Goal: Information Seeking & Learning: Learn about a topic

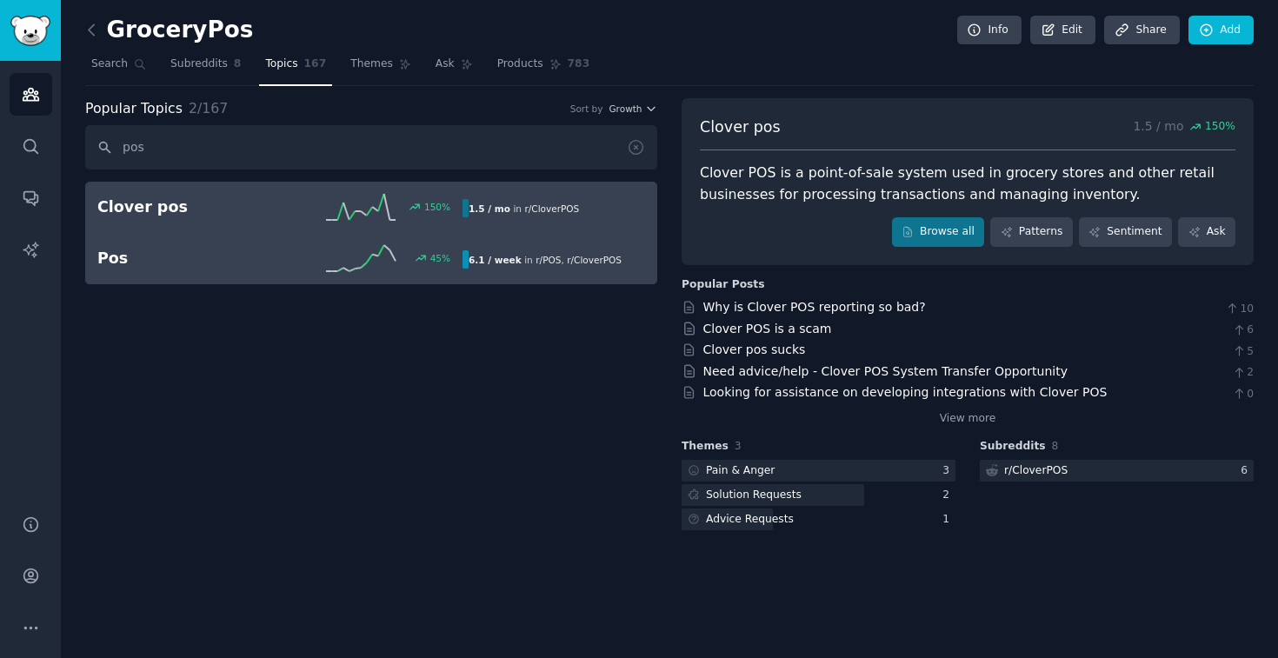
click at [343, 269] on icon at bounding box center [361, 258] width 70 height 26
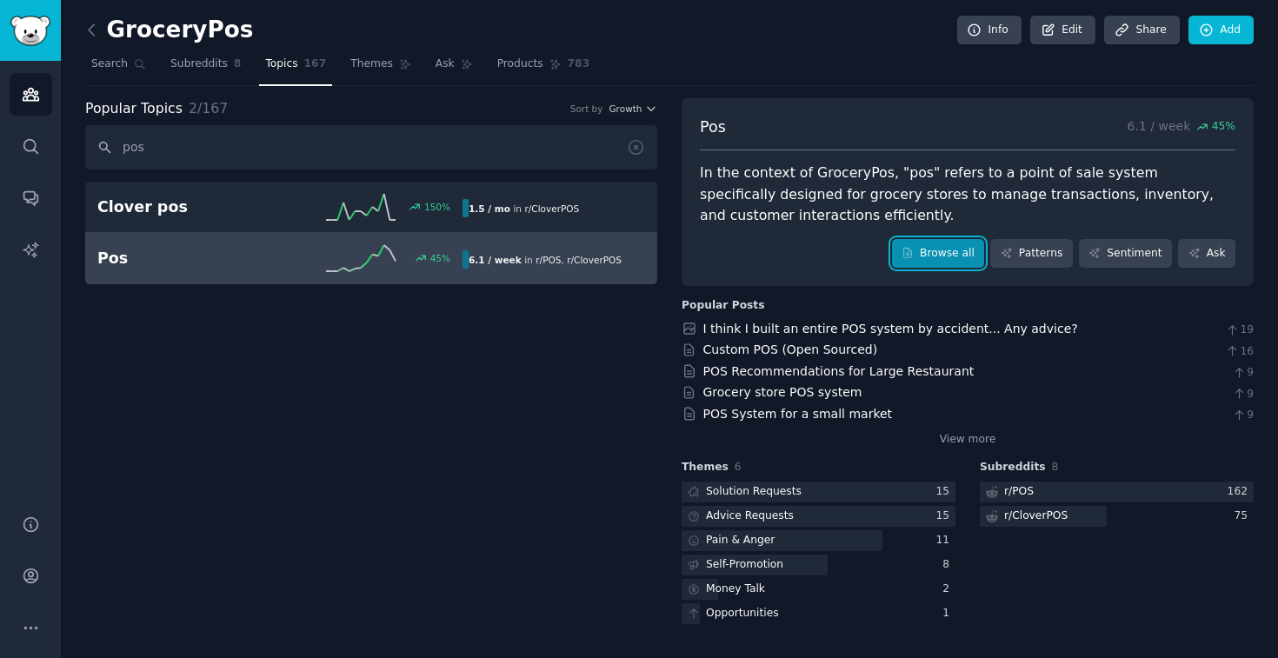
click at [954, 256] on link "Browse all" at bounding box center [938, 254] width 93 height 30
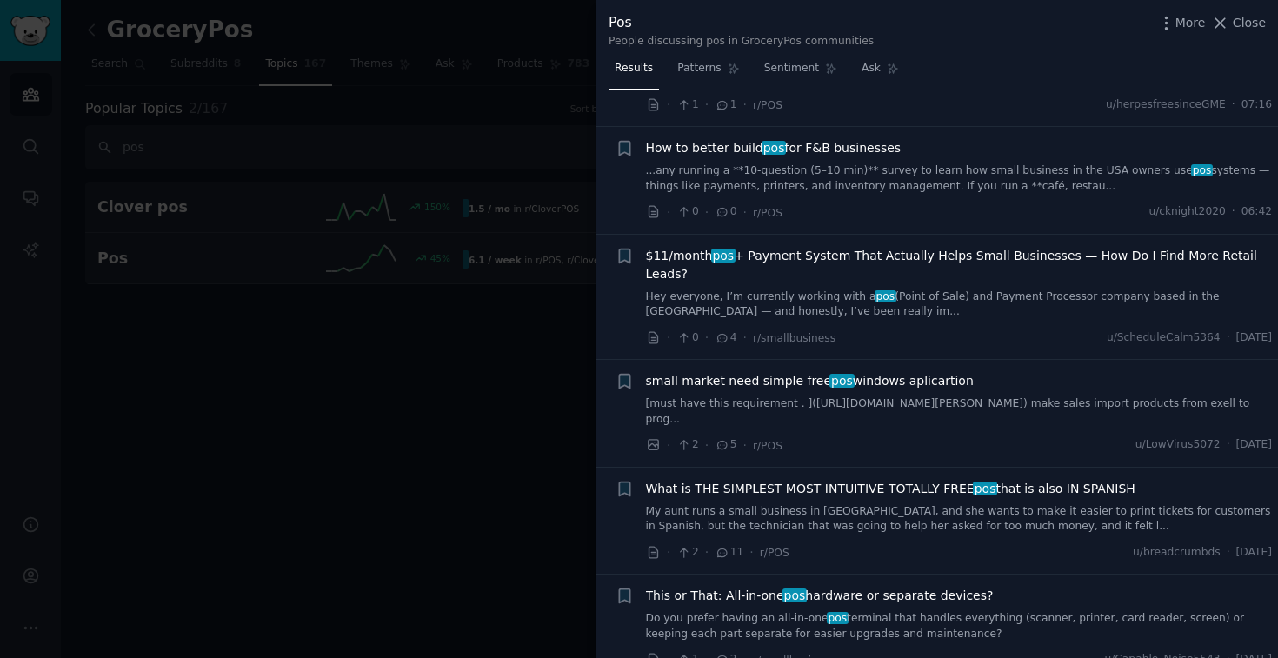
scroll to position [84, 0]
click at [994, 288] on link "Hey everyone, I’m currently working with a pos (Point of Sale) and Payment Proc…" at bounding box center [959, 303] width 627 height 30
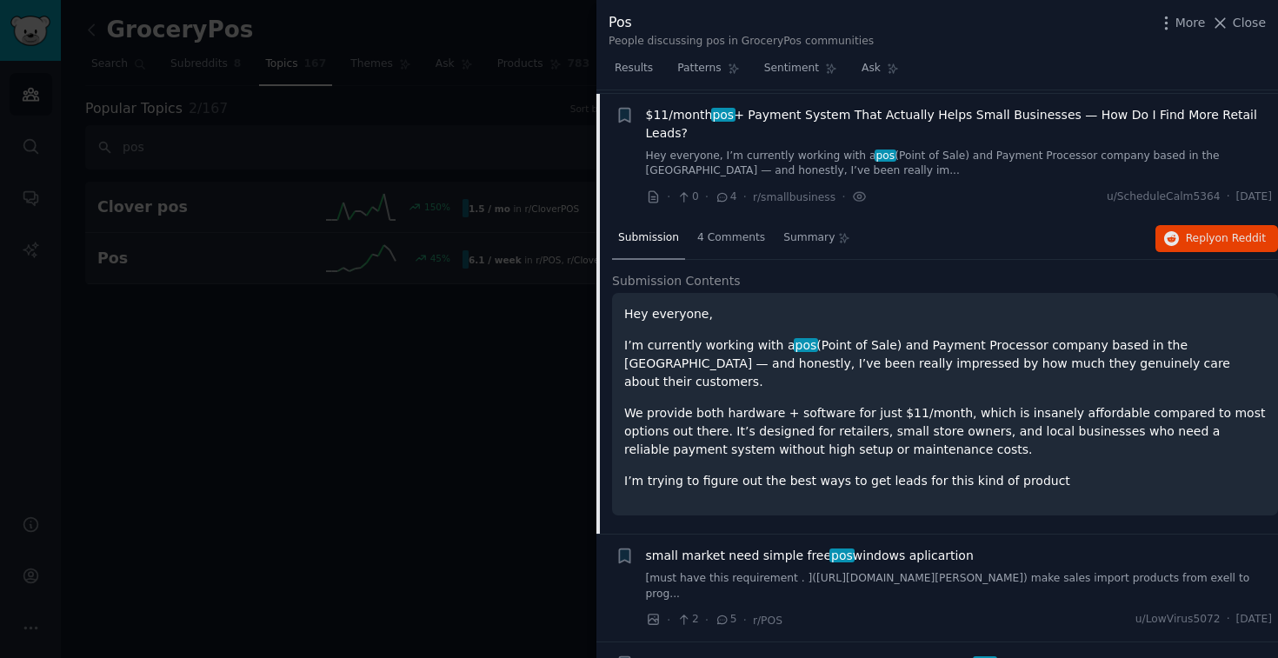
scroll to position [227, 0]
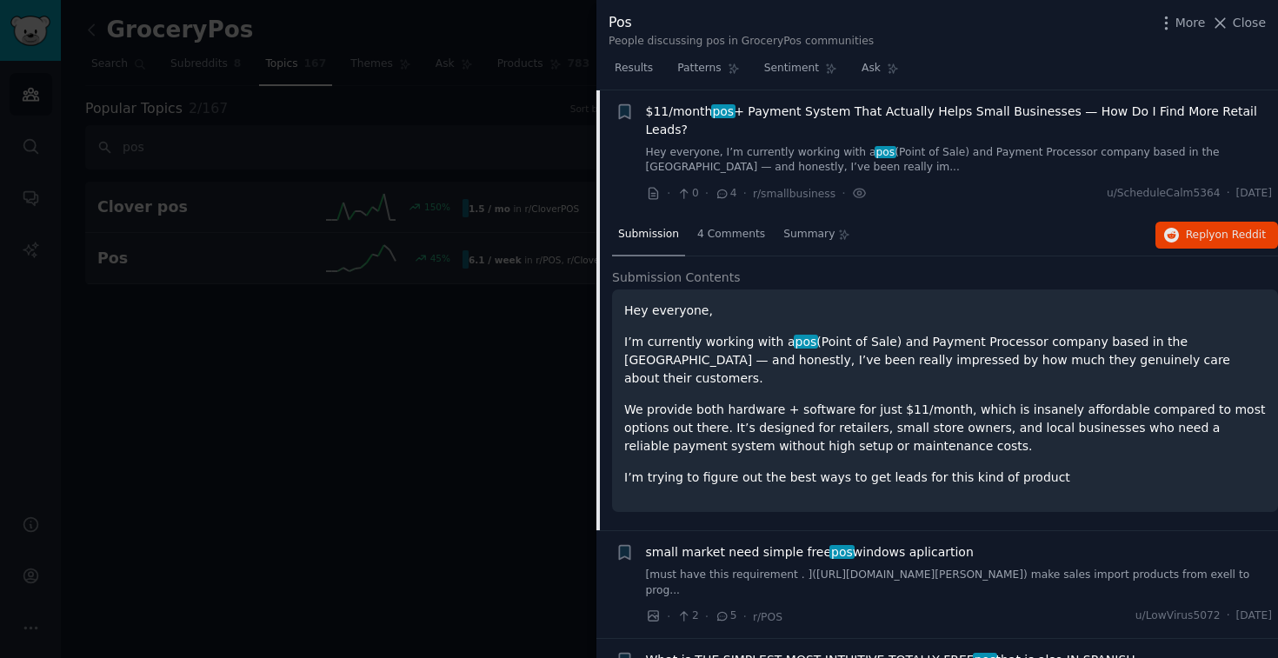
click at [933, 145] on link "Hey everyone, I’m currently working with a pos (Point of Sale) and Payment Proc…" at bounding box center [959, 160] width 627 height 30
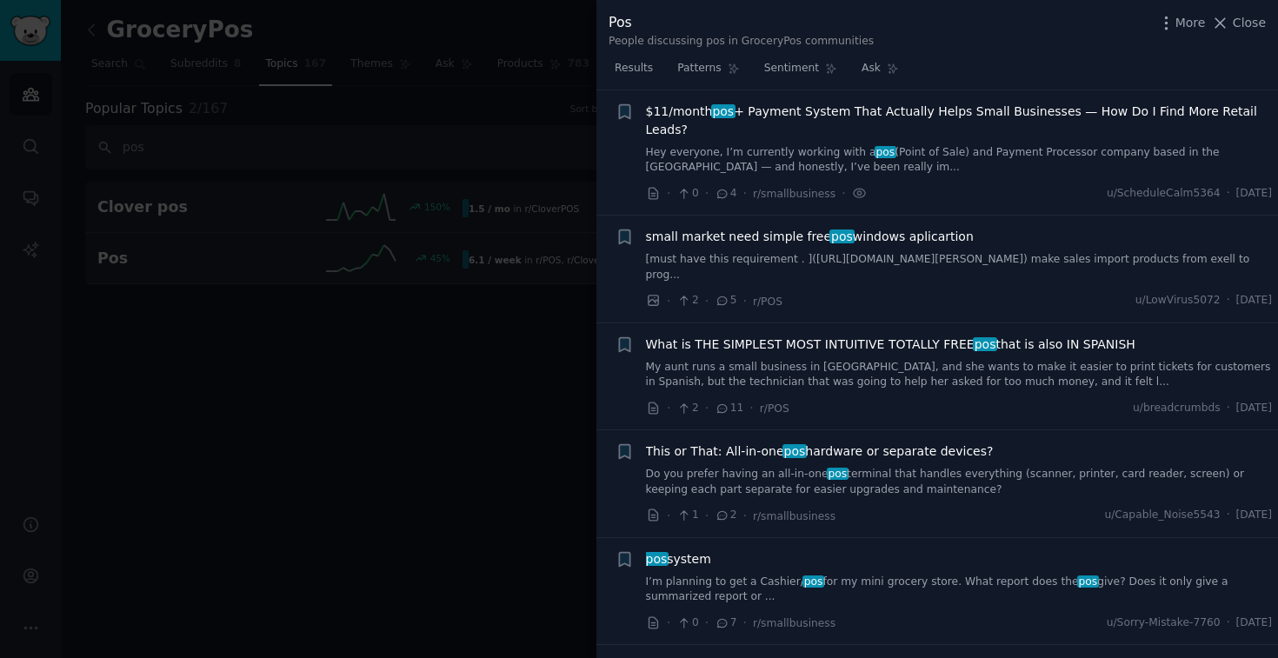
click at [782, 149] on link "Hey everyone, I’m currently working with a pos (Point of Sale) and Payment Proc…" at bounding box center [959, 160] width 627 height 30
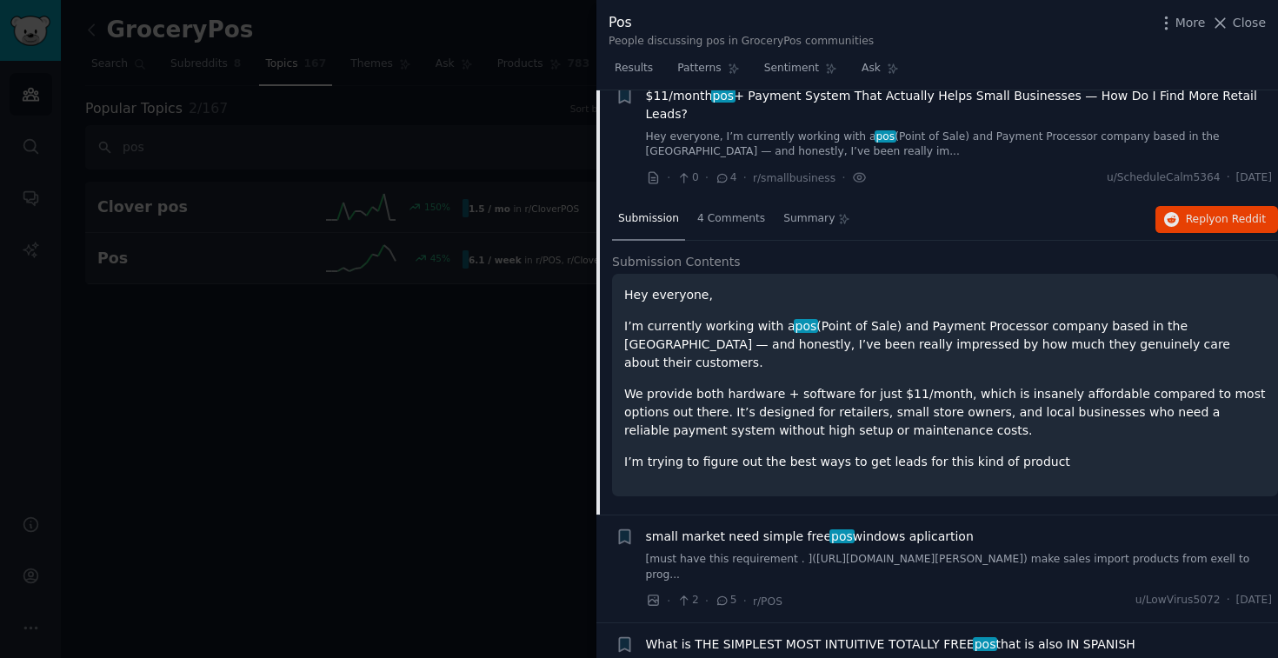
scroll to position [239, 0]
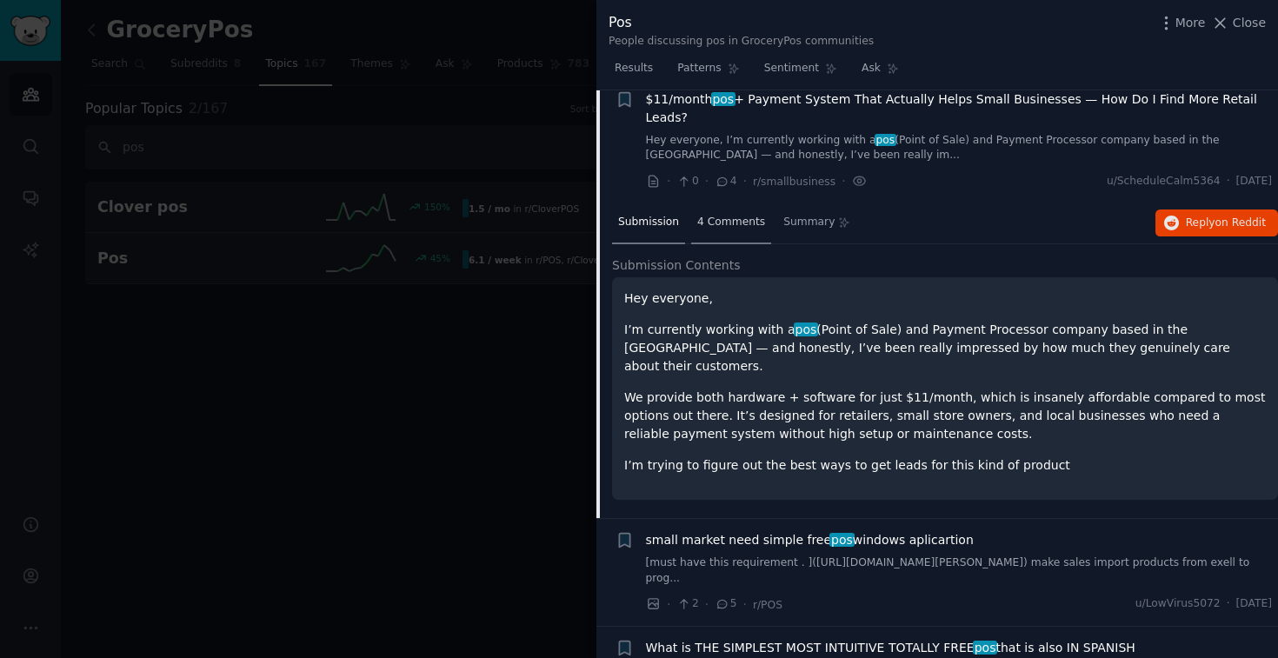
click at [743, 215] on div "4 Comments" at bounding box center [731, 223] width 80 height 42
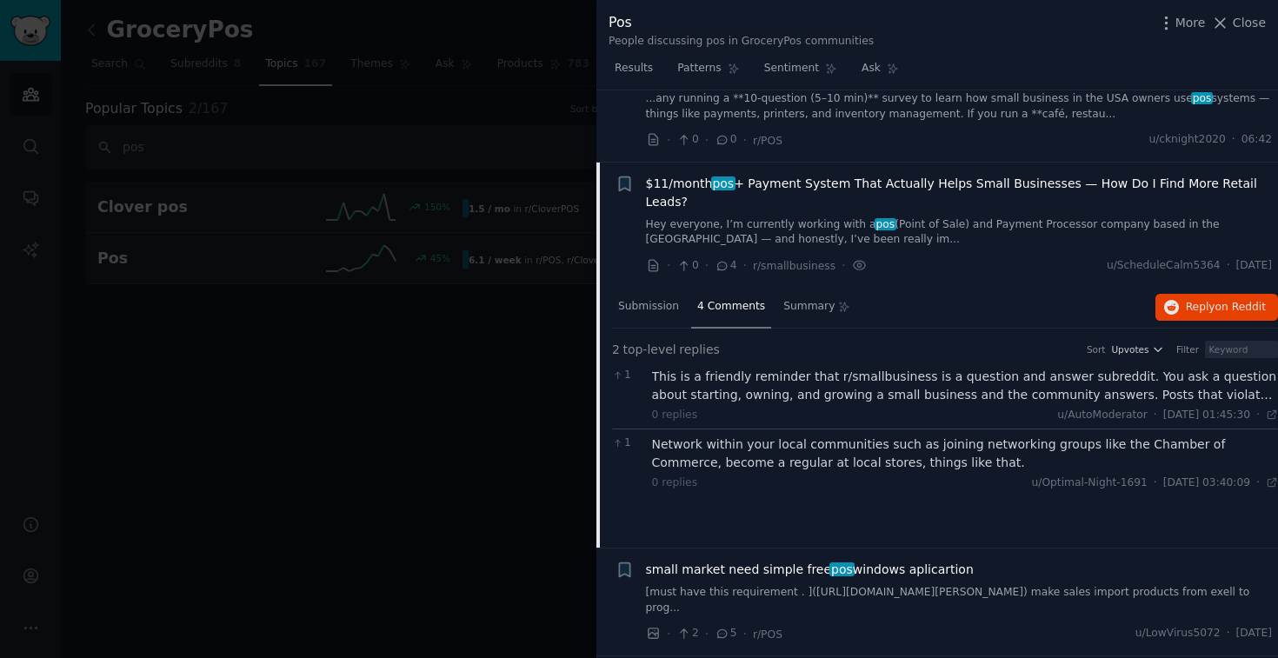
scroll to position [114, 0]
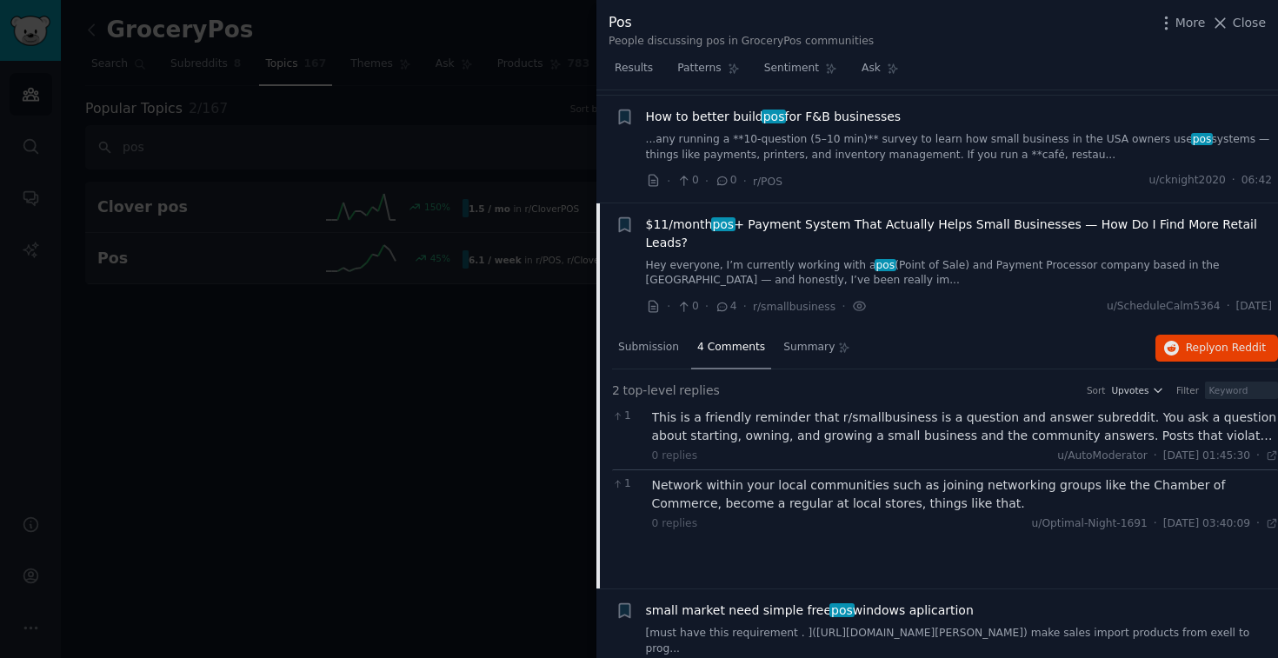
click at [764, 229] on span "$11/month pos + Payment System That Actually Helps Small Businesses — How Do I …" at bounding box center [959, 234] width 627 height 37
